Goal: Navigation & Orientation: Find specific page/section

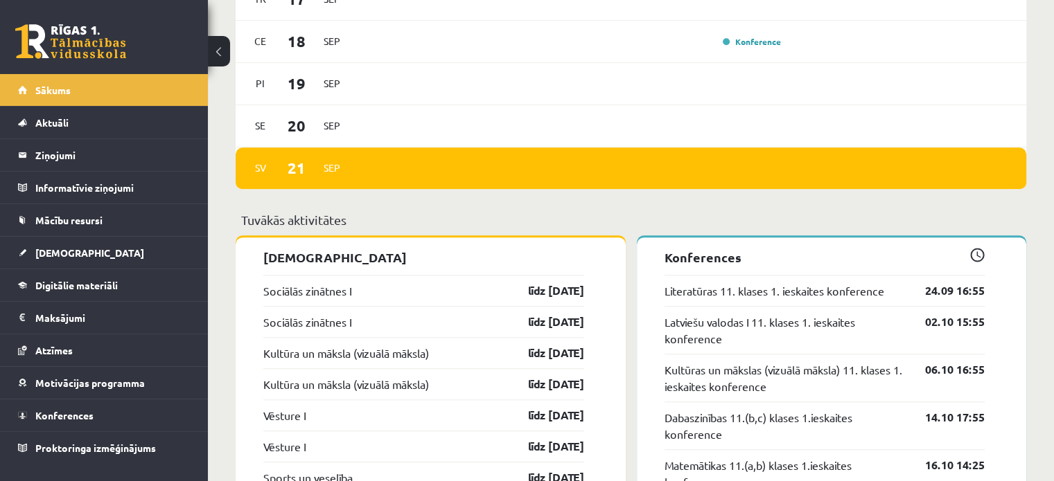
scroll to position [970, 0]
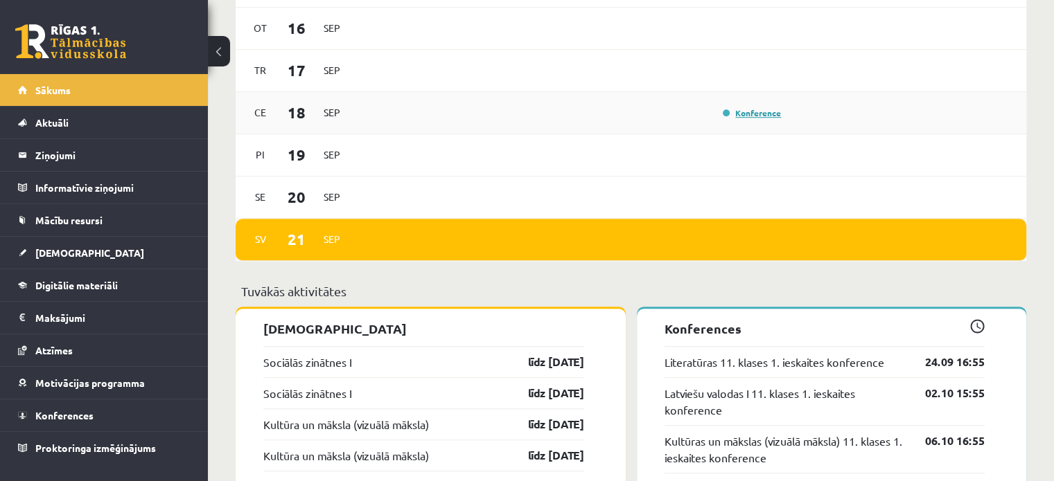
click at [759, 118] on link "Konference" at bounding box center [752, 112] width 58 height 11
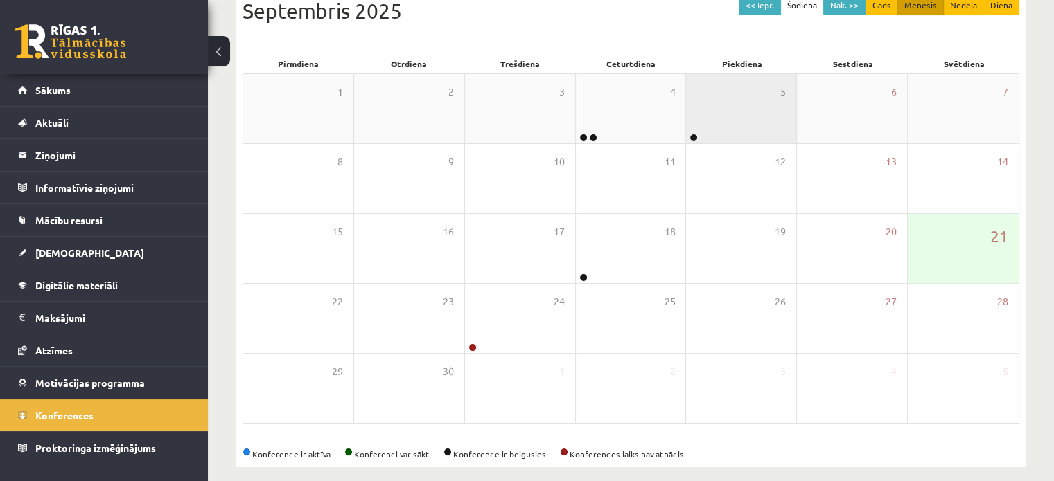
scroll to position [179, 0]
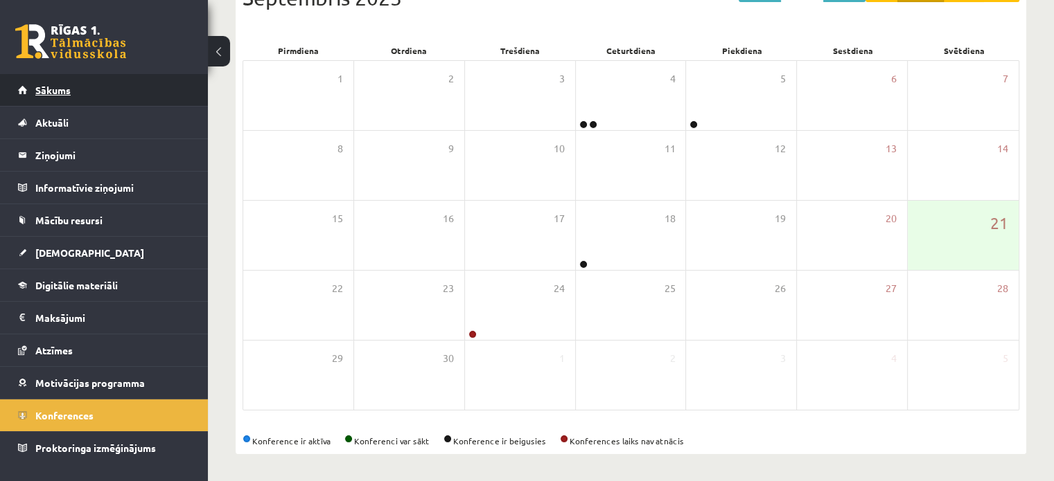
click at [109, 86] on link "Sākums" at bounding box center [104, 90] width 172 height 32
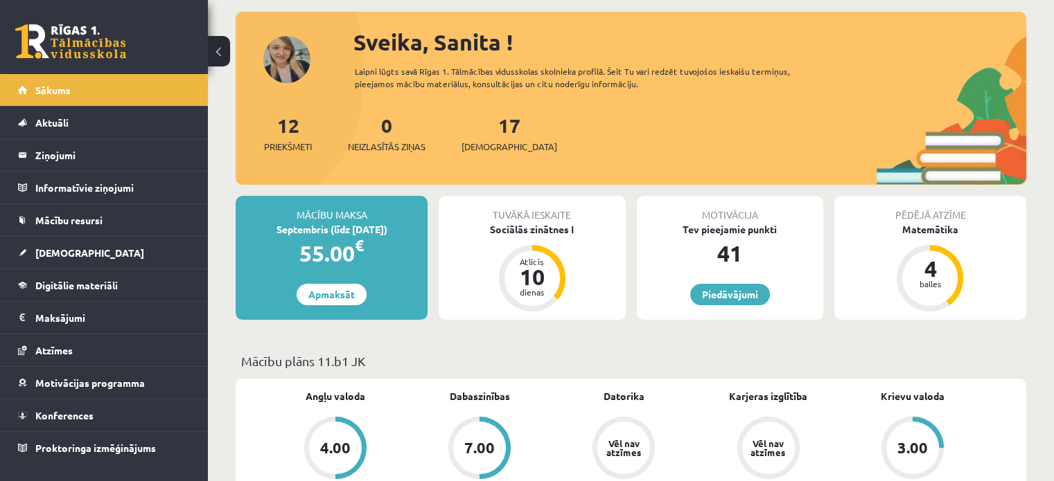
scroll to position [139, 0]
